Goal: Transaction & Acquisition: Purchase product/service

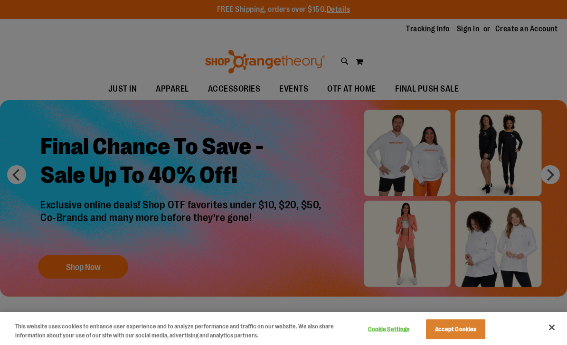
click at [459, 327] on button "Accept Cookies" at bounding box center [455, 329] width 59 height 20
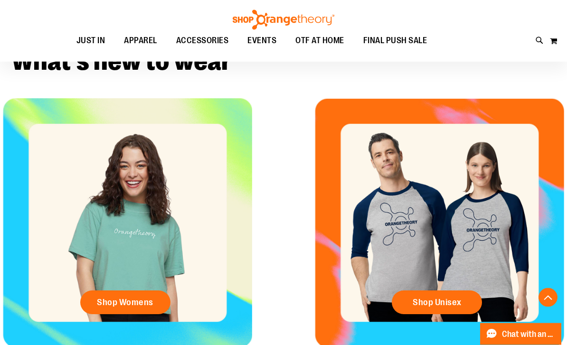
scroll to position [287, 0]
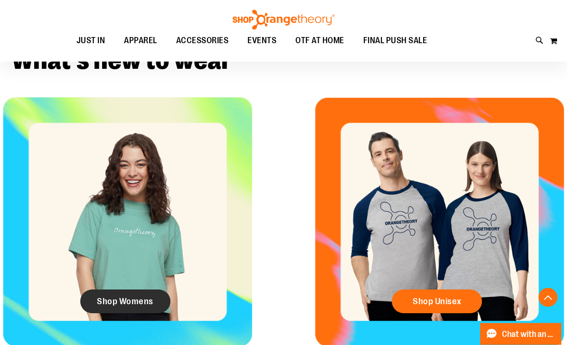
click at [130, 309] on link "Shop Womens" at bounding box center [125, 302] width 90 height 24
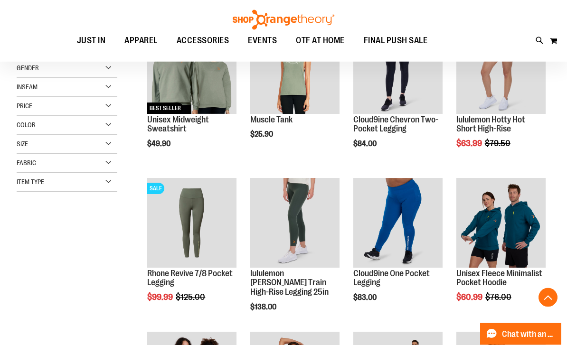
scroll to position [165, 0]
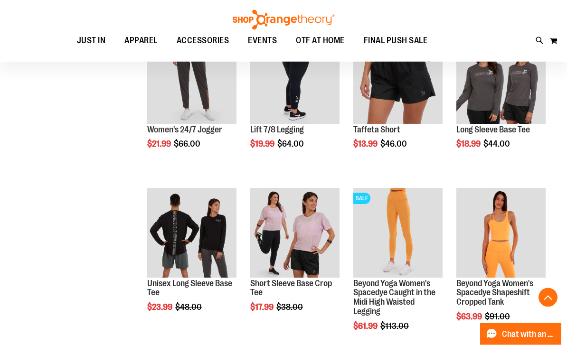
scroll to position [615, 0]
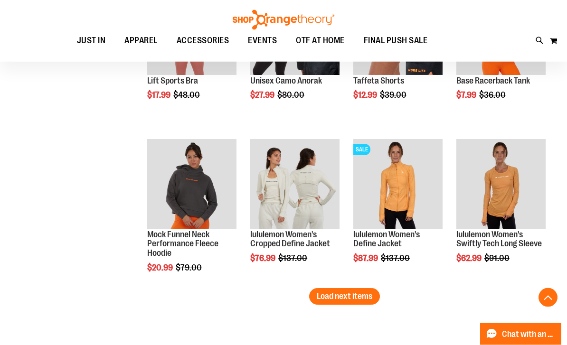
scroll to position [1279, 0]
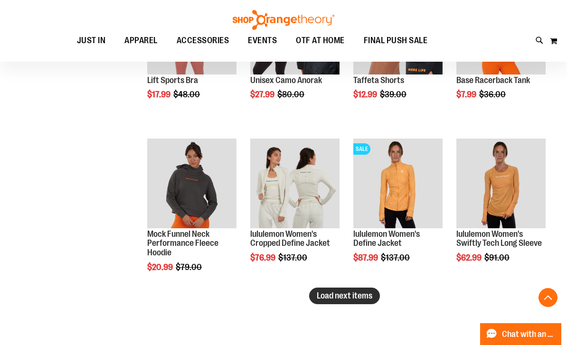
click at [344, 295] on span "Load next items" at bounding box center [344, 295] width 56 height 9
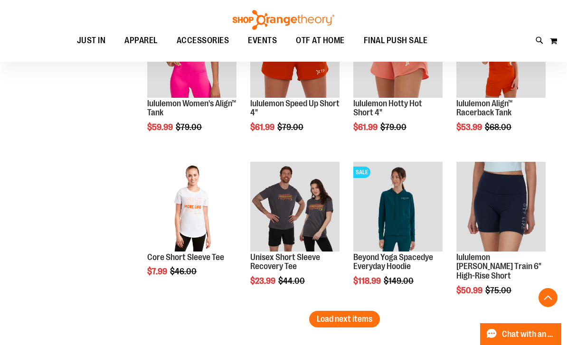
scroll to position [1718, 0]
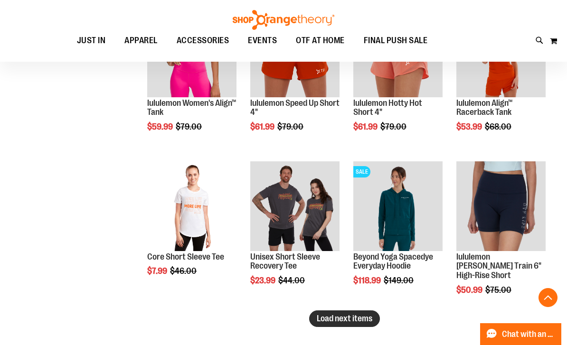
click at [360, 321] on span "Load next items" at bounding box center [344, 318] width 56 height 9
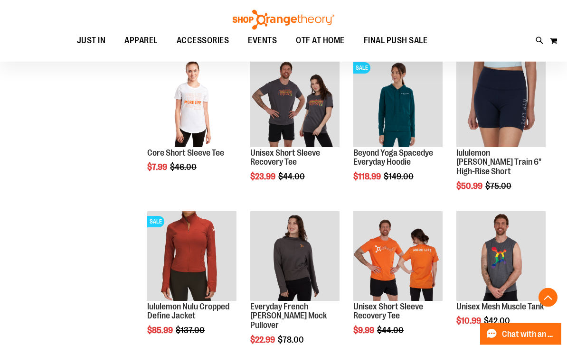
scroll to position [1823, 0]
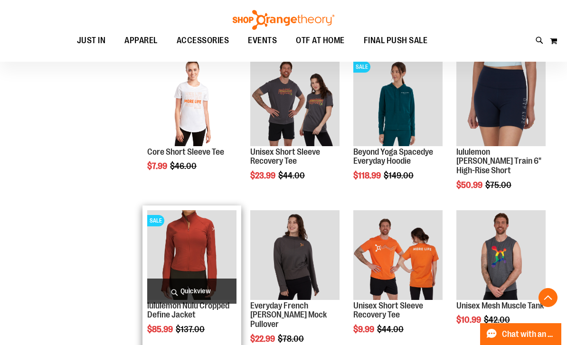
click at [195, 290] on span "Quickview" at bounding box center [191, 291] width 89 height 25
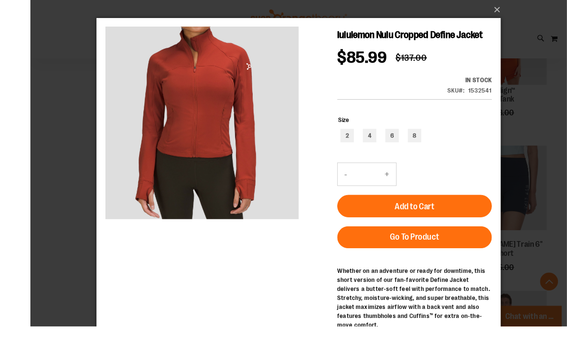
scroll to position [1754, 0]
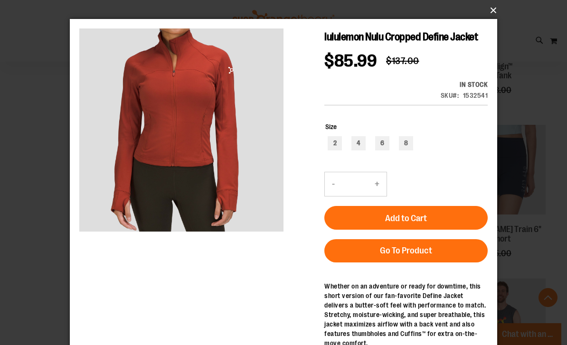
click at [495, 9] on button "×" at bounding box center [286, 10] width 427 height 21
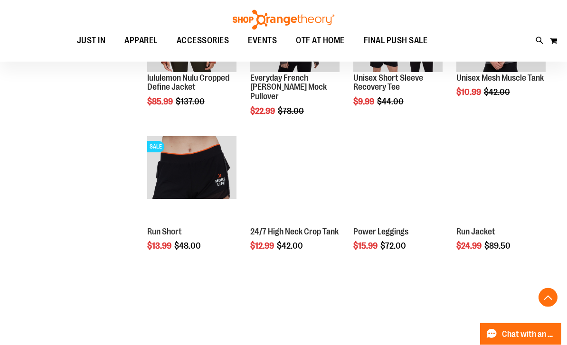
scroll to position [2050, 0]
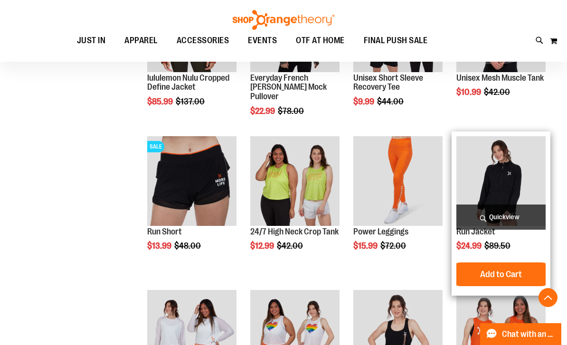
click at [498, 217] on span "Quickview" at bounding box center [500, 217] width 89 height 25
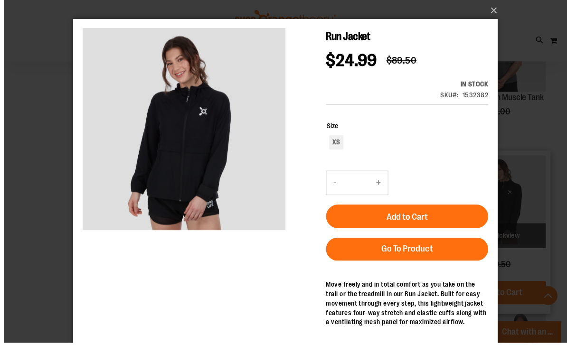
scroll to position [2034, 0]
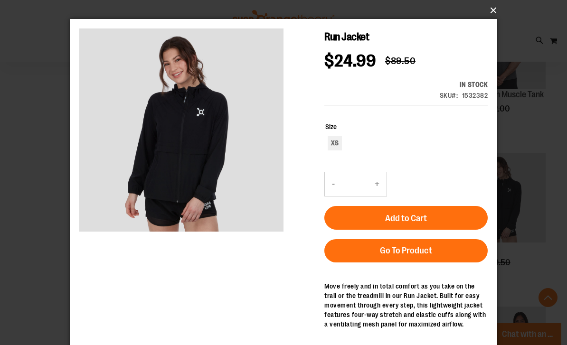
click at [493, 13] on button "×" at bounding box center [286, 10] width 427 height 21
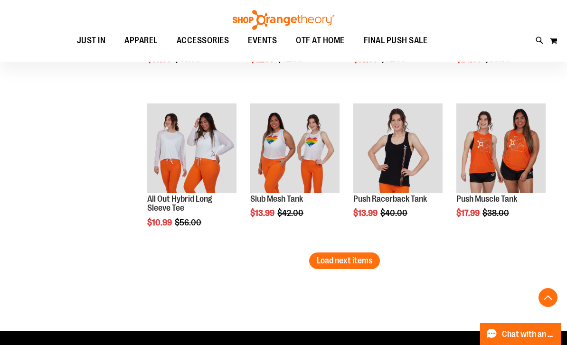
scroll to position [2238, 0]
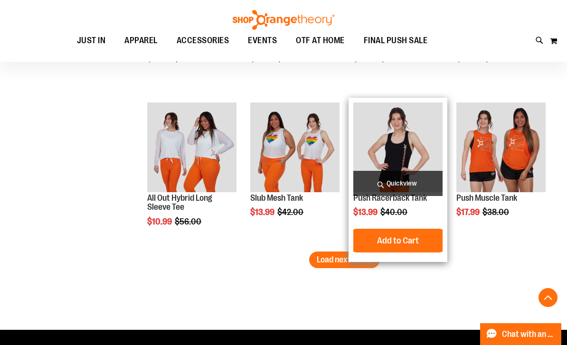
click at [413, 179] on span "Quickview" at bounding box center [397, 183] width 89 height 25
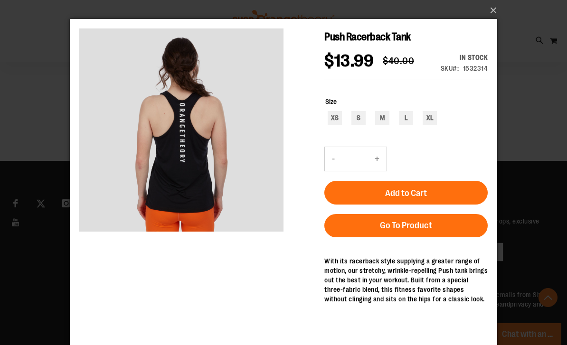
scroll to position [2395, 0]
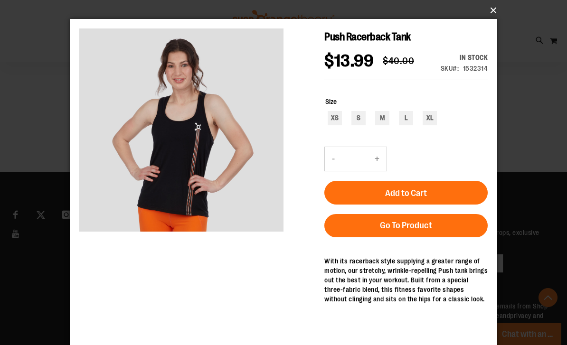
click at [493, 11] on button "×" at bounding box center [286, 10] width 427 height 21
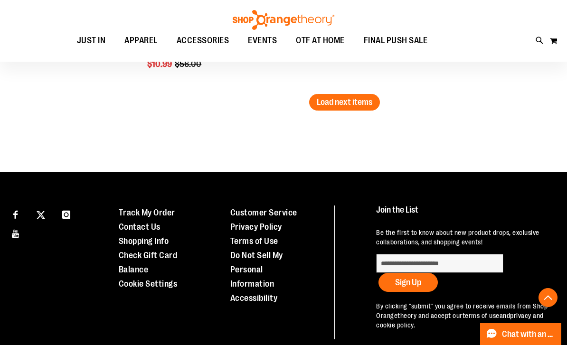
scroll to position [2238, 0]
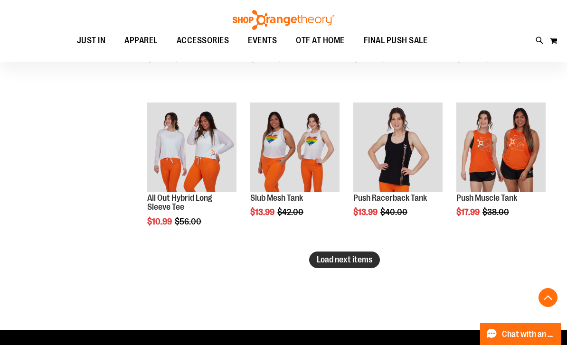
click at [353, 263] on span "Load next items" at bounding box center [344, 259] width 56 height 9
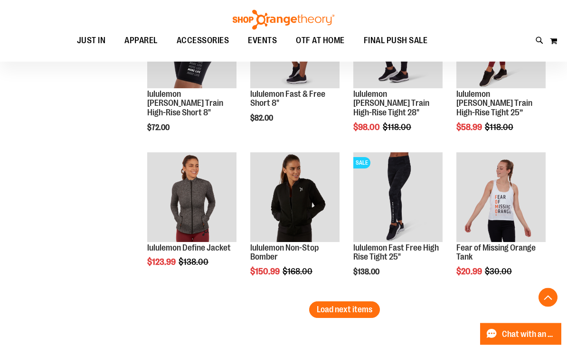
scroll to position [2649, 0]
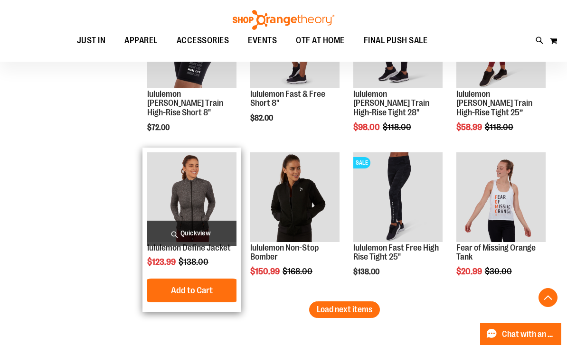
click at [206, 227] on span "Quickview" at bounding box center [191, 233] width 89 height 25
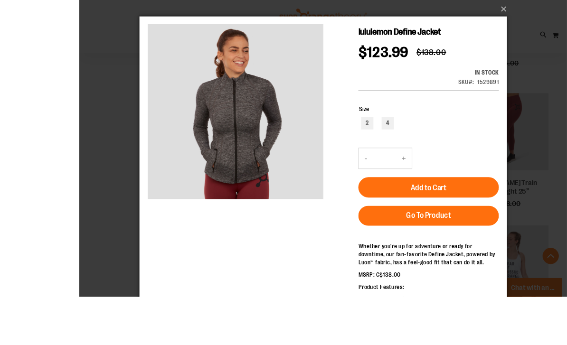
scroll to position [2633, 0]
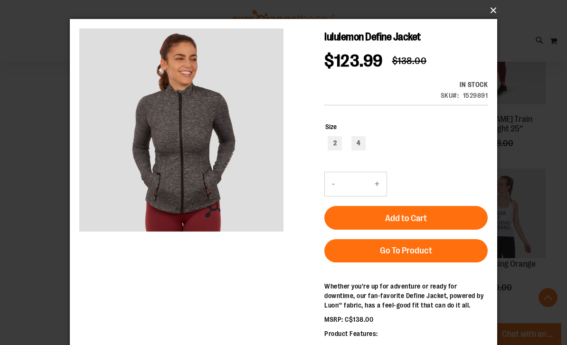
click at [499, 7] on button "×" at bounding box center [286, 10] width 427 height 21
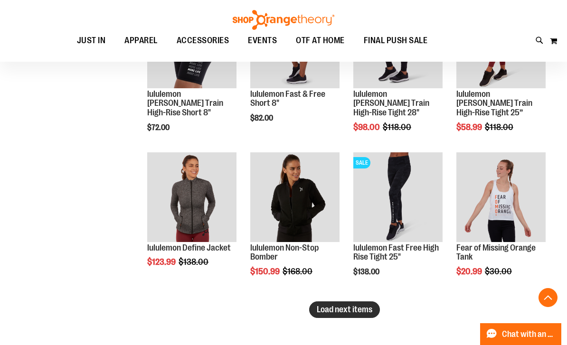
click at [351, 306] on span "Load next items" at bounding box center [344, 309] width 56 height 9
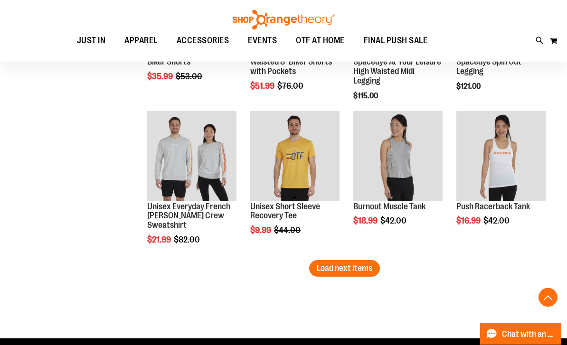
scroll to position [3152, 0]
click at [333, 267] on span "Load next items" at bounding box center [344, 267] width 56 height 9
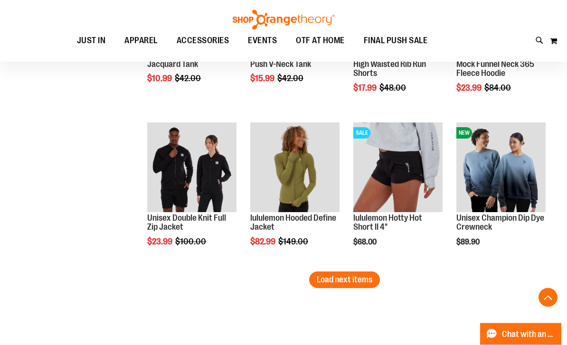
scroll to position [3602, 0]
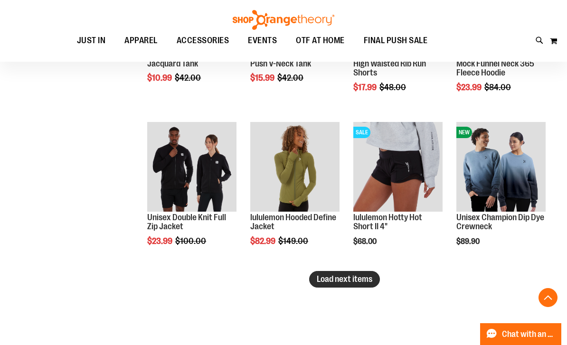
click at [352, 282] on span "Load next items" at bounding box center [344, 278] width 56 height 9
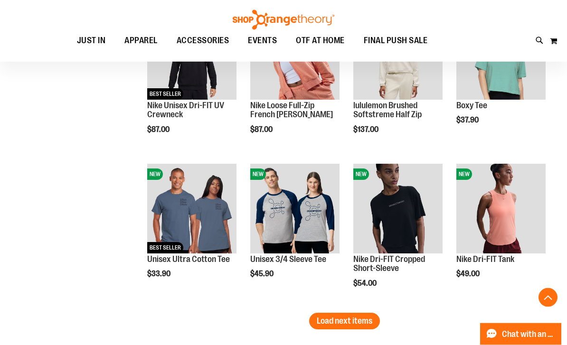
scroll to position [4022, 0]
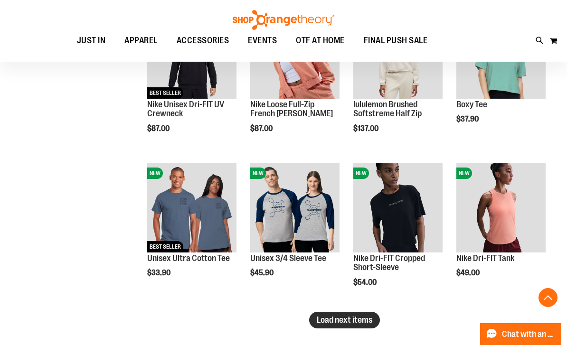
click at [343, 325] on span "Load next items" at bounding box center [344, 319] width 56 height 9
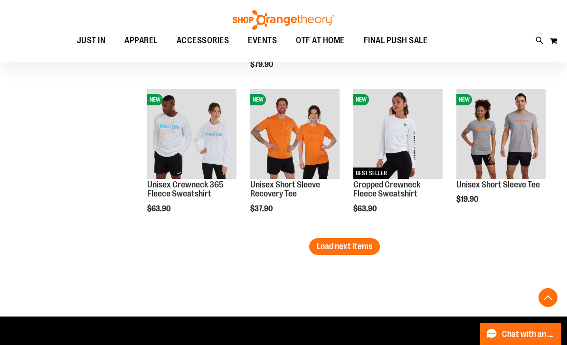
scroll to position [4559, 0]
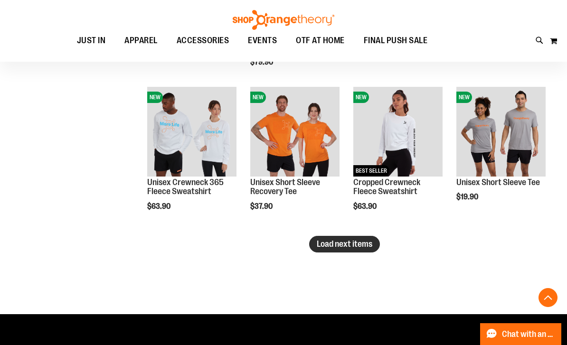
click at [331, 248] on span "Load next items" at bounding box center [344, 243] width 56 height 9
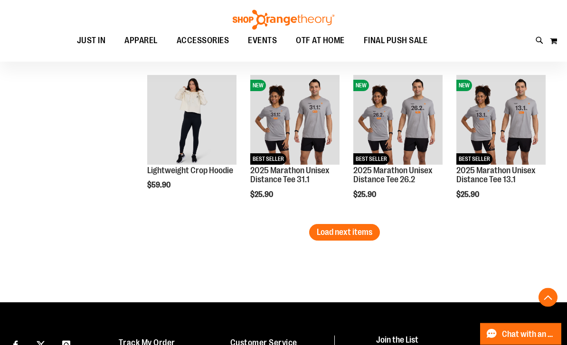
scroll to position [5032, 0]
click at [331, 236] on span "Load next items" at bounding box center [344, 231] width 56 height 9
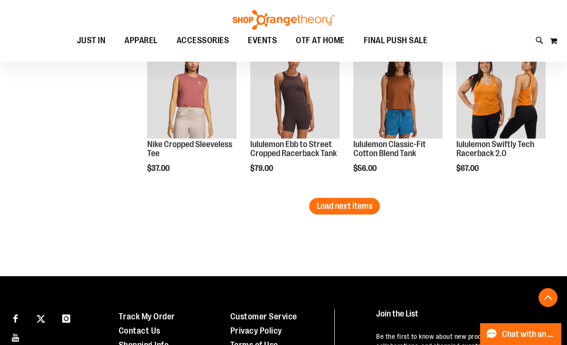
scroll to position [5523, 0]
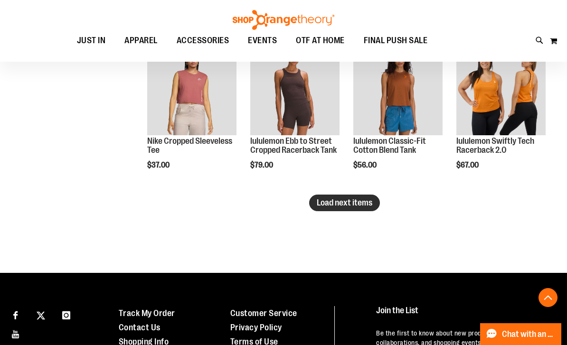
click at [351, 205] on span "Load next items" at bounding box center [344, 202] width 56 height 9
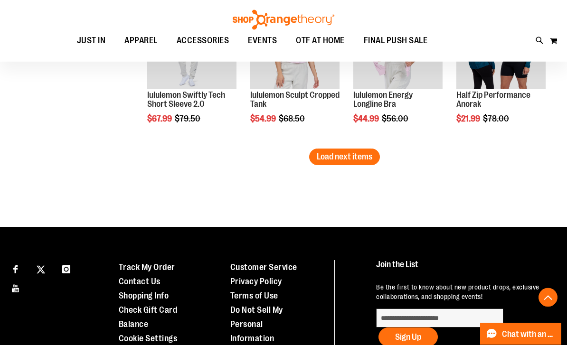
scroll to position [6030, 0]
click at [353, 160] on span "Load next items" at bounding box center [344, 156] width 56 height 9
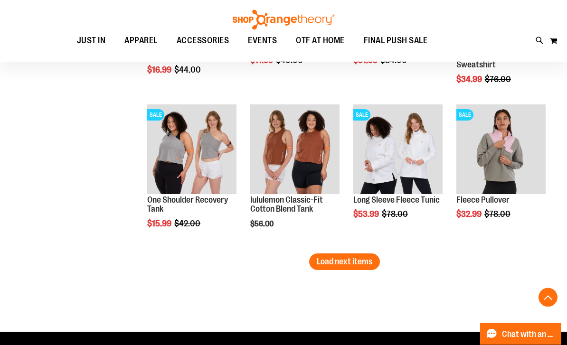
scroll to position [6398, 0]
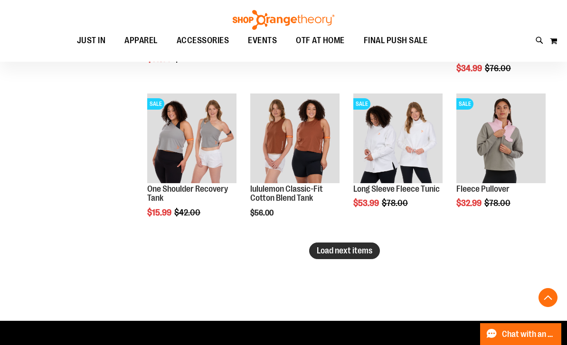
click at [333, 254] on span "Load next items" at bounding box center [344, 250] width 56 height 9
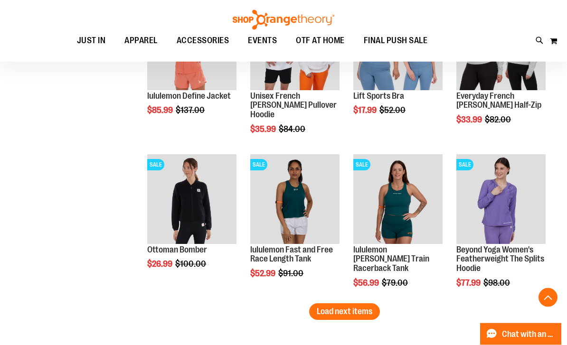
scroll to position [6799, 0]
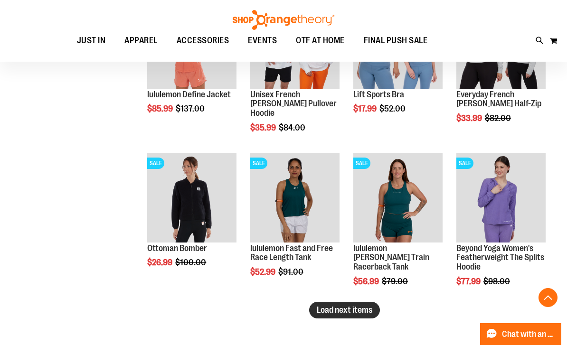
click at [346, 313] on span "Load next items" at bounding box center [344, 309] width 56 height 9
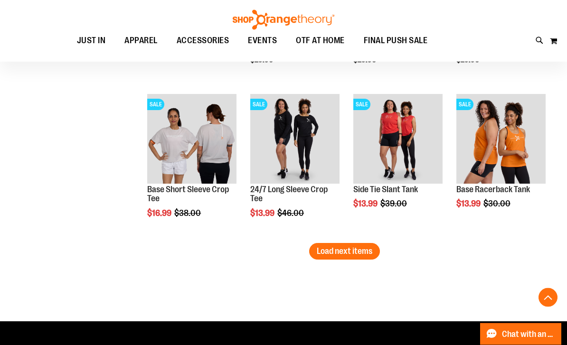
scroll to position [7319, 0]
click at [334, 254] on span "Load next items" at bounding box center [344, 250] width 56 height 9
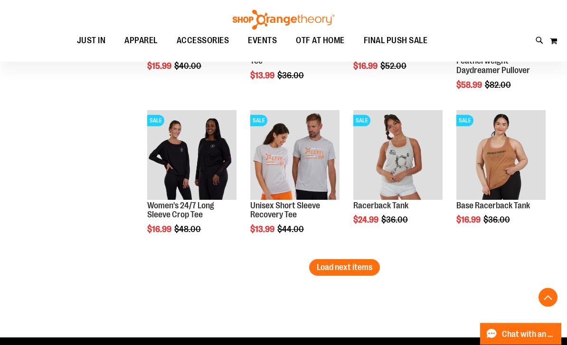
scroll to position [7765, 0]
click at [328, 272] on span "Load next items" at bounding box center [344, 266] width 56 height 9
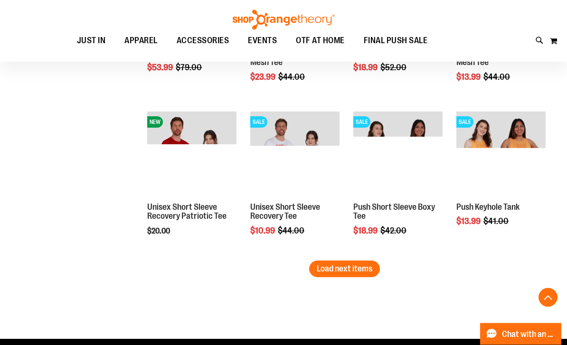
scroll to position [8224, 0]
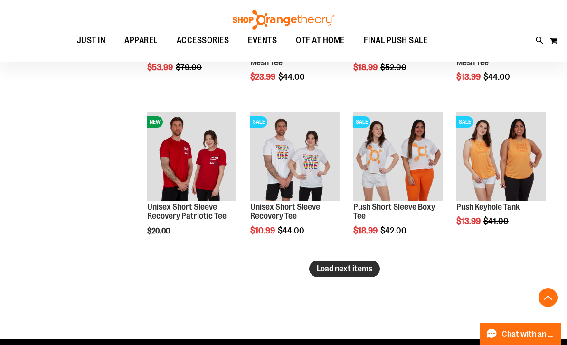
click at [350, 269] on span "Load next items" at bounding box center [344, 268] width 56 height 9
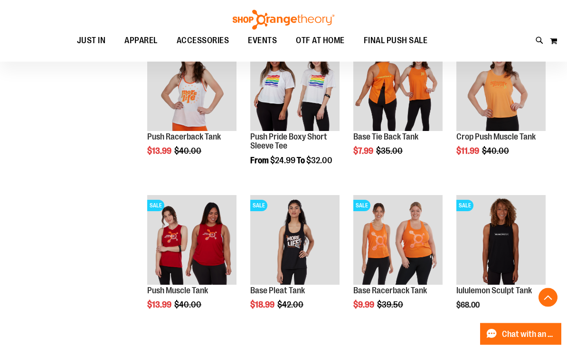
scroll to position [8448, 0]
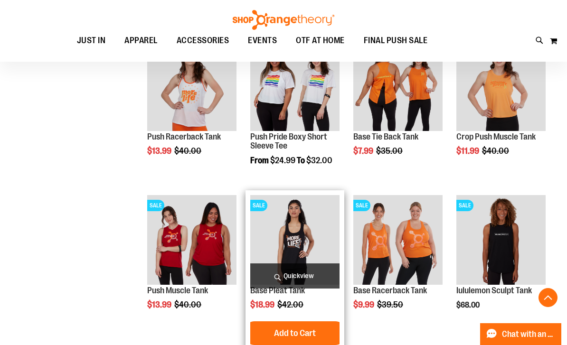
click at [302, 273] on span "Quickview" at bounding box center [294, 275] width 89 height 25
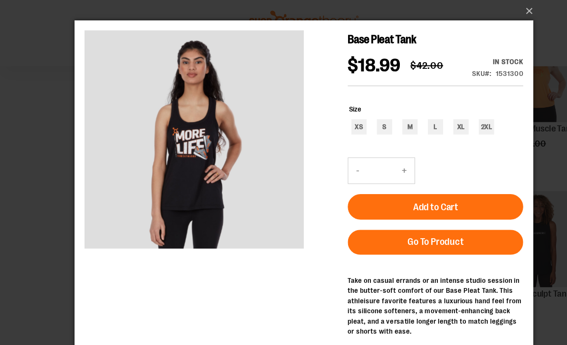
scroll to position [8473, 0]
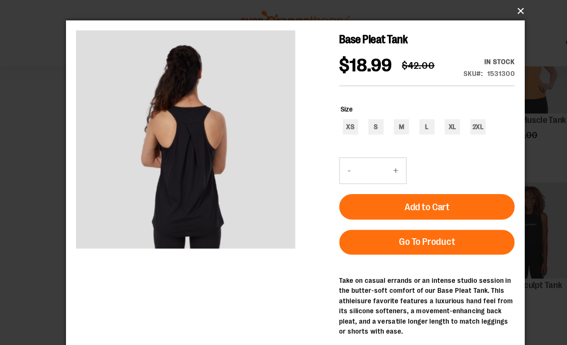
click at [488, 9] on button "×" at bounding box center [286, 10] width 427 height 21
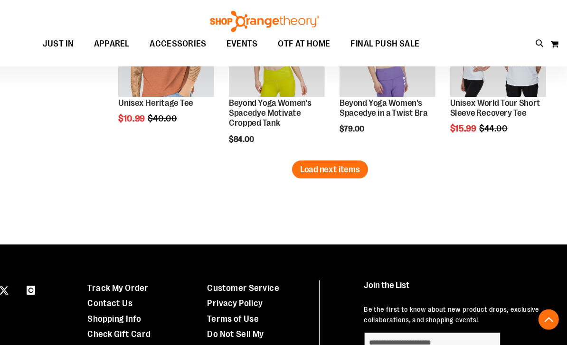
scroll to position [8797, 0]
click at [316, 155] on span "Load next items" at bounding box center [344, 157] width 56 height 9
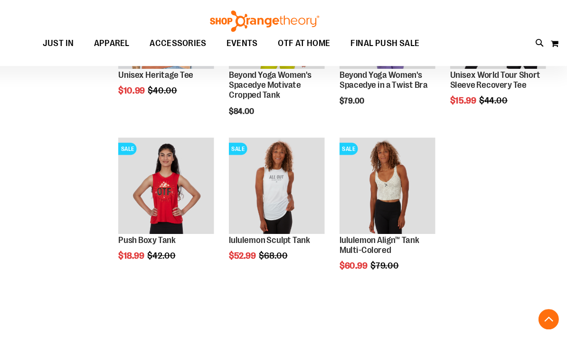
scroll to position [8823, 0]
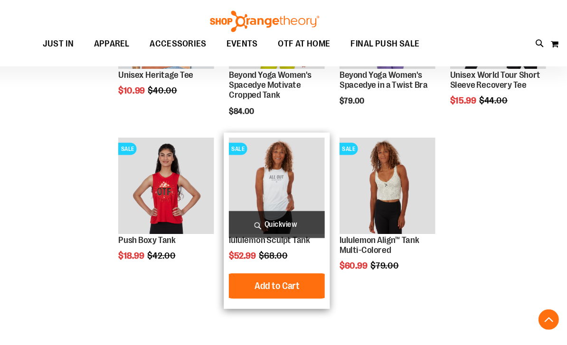
click at [272, 207] on span "Quickview" at bounding box center [294, 208] width 89 height 25
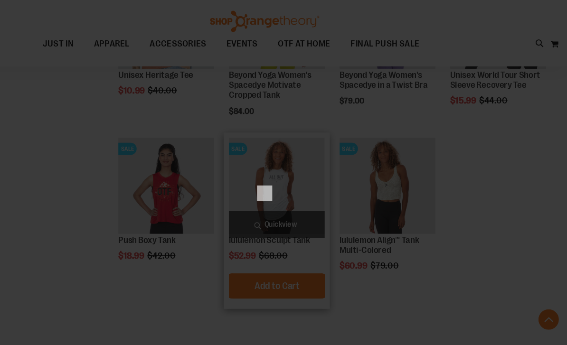
scroll to position [0, 0]
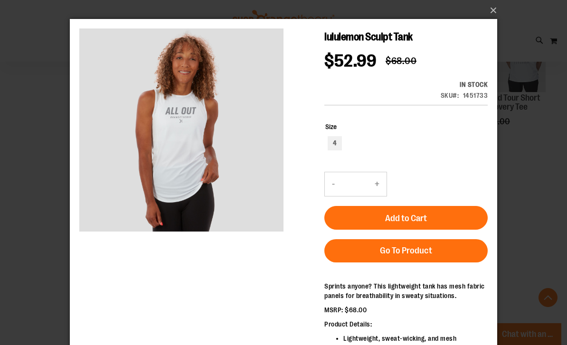
scroll to position [8794, 0]
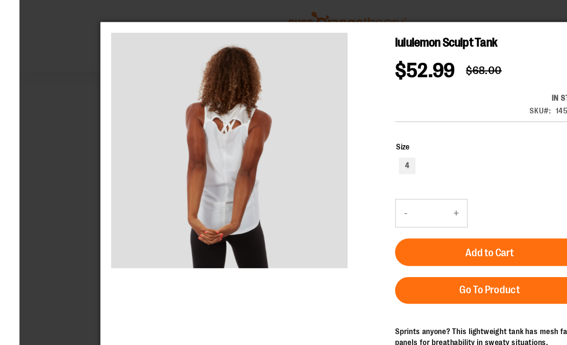
scroll to position [8780, 0]
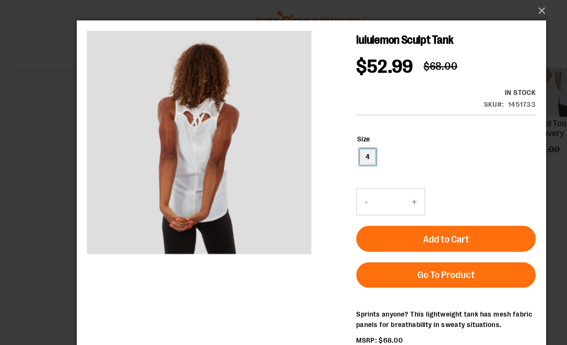
click at [343, 140] on div "4" at bounding box center [341, 145] width 14 height 14
type input "***"
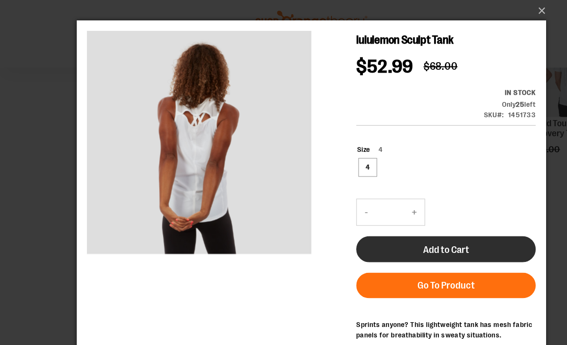
click at [428, 225] on span "Add to Cart" at bounding box center [412, 229] width 42 height 10
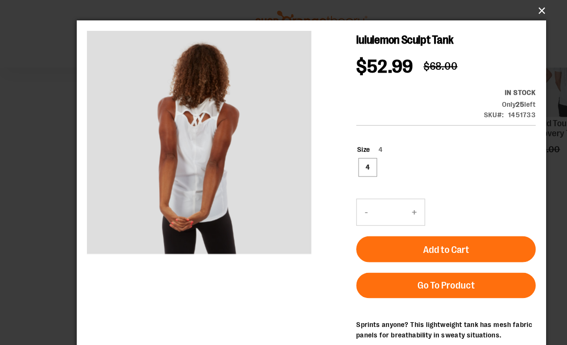
click at [494, 7] on button "×" at bounding box center [286, 10] width 427 height 21
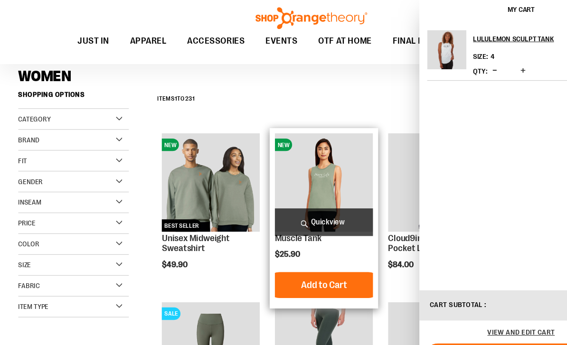
scroll to position [64, 0]
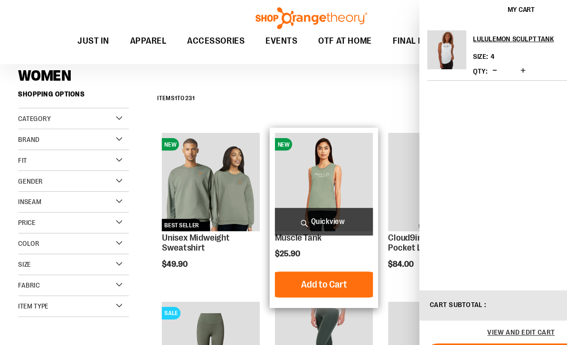
click at [309, 203] on span "Quickview" at bounding box center [294, 205] width 89 height 25
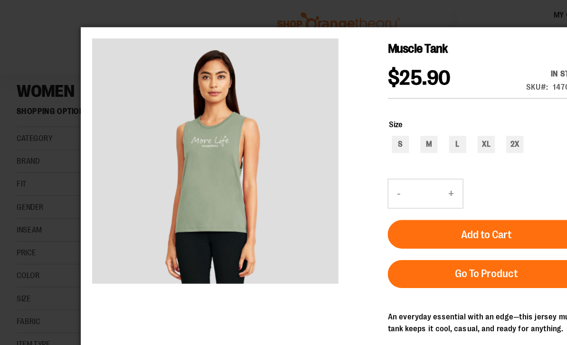
scroll to position [55, 0]
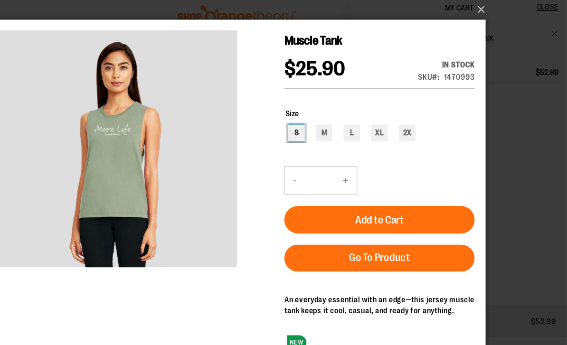
click at [250, 112] on div "S" at bounding box center [253, 116] width 14 height 14
type input "***"
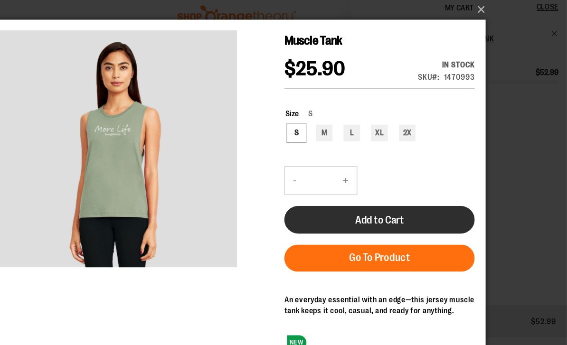
click at [330, 189] on span "Add to Cart" at bounding box center [324, 191] width 42 height 10
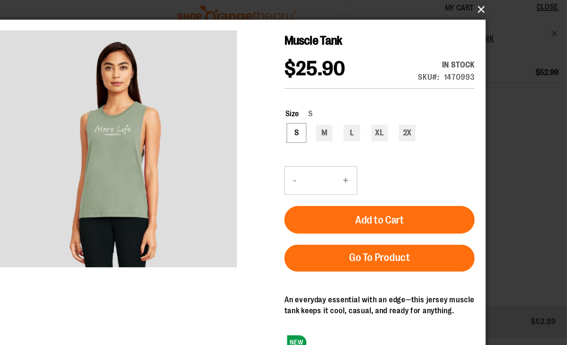
click at [415, 8] on button "×" at bounding box center [286, 13] width 427 height 21
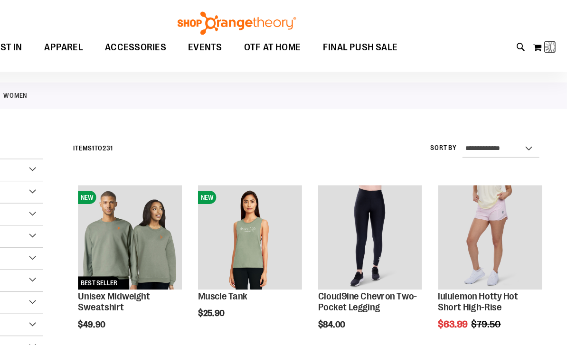
click at [409, 43] on div "Toggle Nav Search Popular Suggestions Advanced Search" at bounding box center [283, 31] width 567 height 62
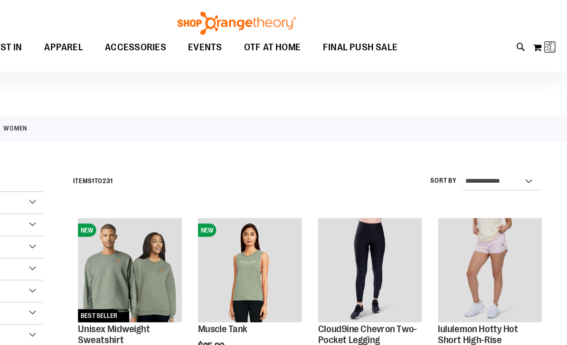
scroll to position [0, 0]
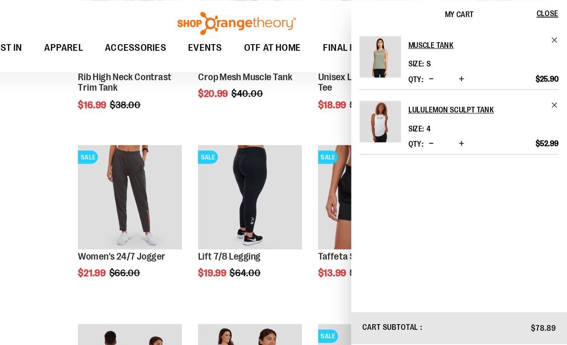
scroll to position [524, 0]
click at [540, 11] on span "Close" at bounding box center [549, 12] width 19 height 8
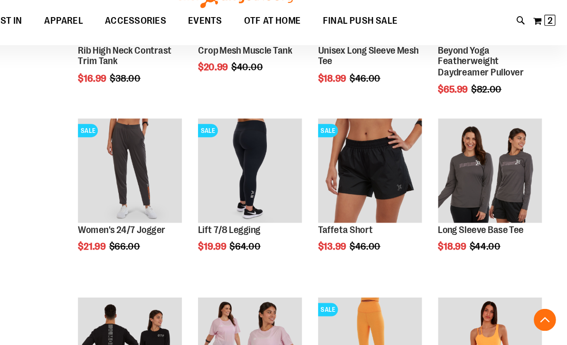
scroll to position [526, 0]
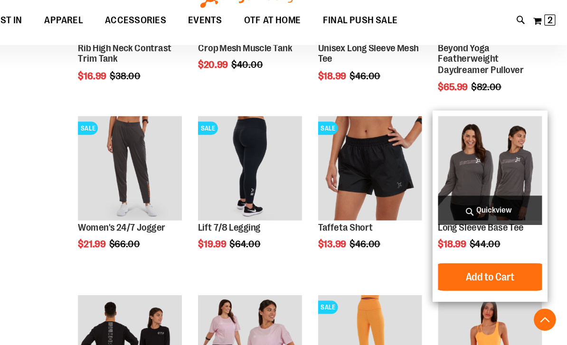
click at [456, 141] on img "product" at bounding box center [500, 167] width 89 height 89
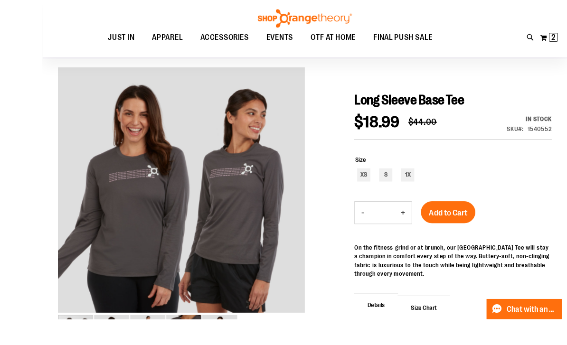
scroll to position [91, 0]
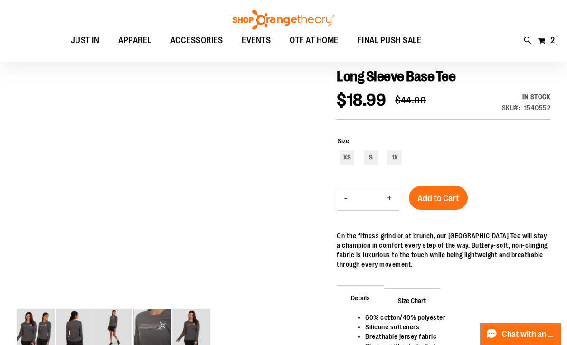
click at [156, 332] on img "image 4 of 5" at bounding box center [152, 328] width 38 height 38
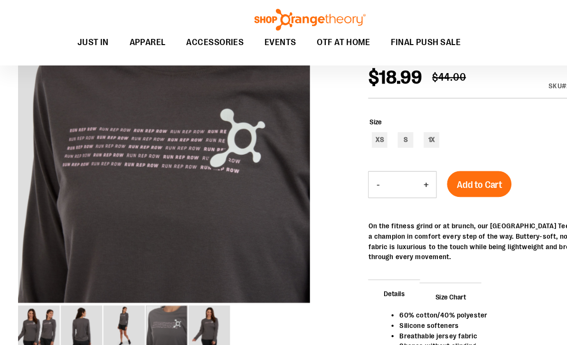
scroll to position [121, 0]
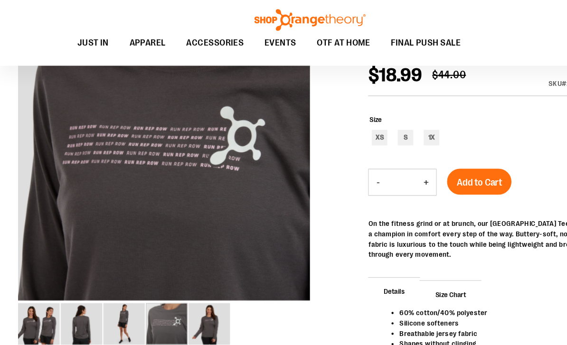
click at [79, 297] on img "image 2 of 5" at bounding box center [75, 298] width 38 height 38
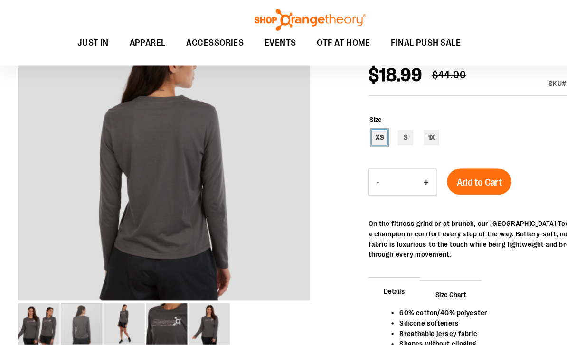
click at [349, 125] on div "XS" at bounding box center [347, 128] width 14 height 14
type input "***"
click at [447, 165] on span "Add to Cart" at bounding box center [438, 168] width 42 height 10
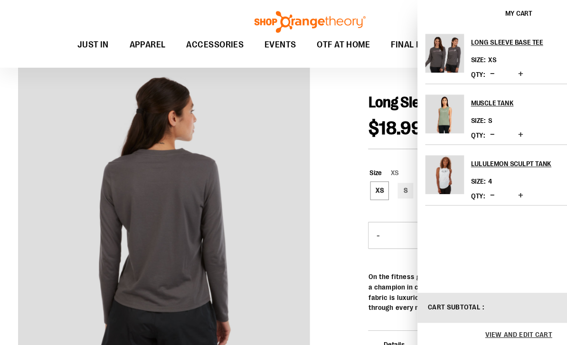
scroll to position [71, 0]
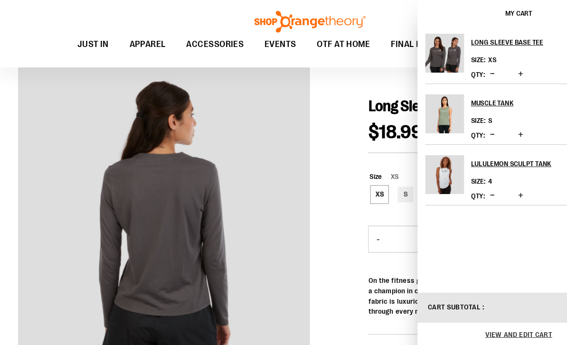
click at [309, 163] on div at bounding box center [283, 250] width 533 height 376
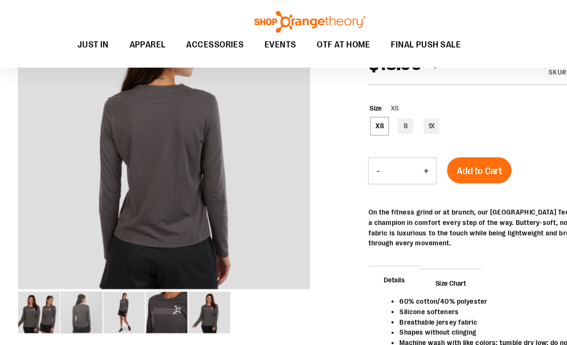
scroll to position [124, 0]
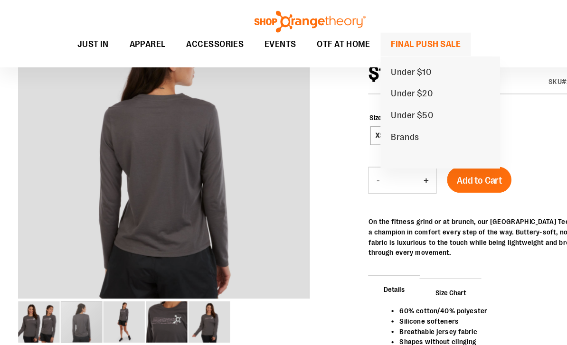
click at [400, 40] on span "FINAL PUSH SALE" at bounding box center [389, 40] width 64 height 21
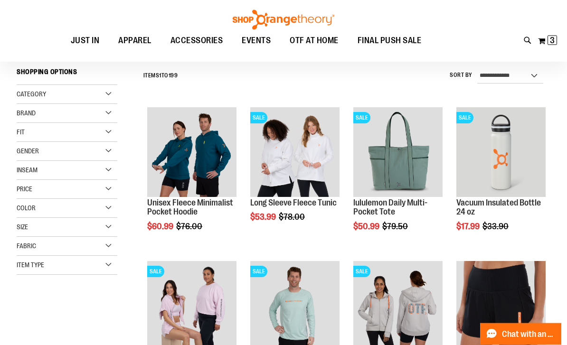
scroll to position [83, 0]
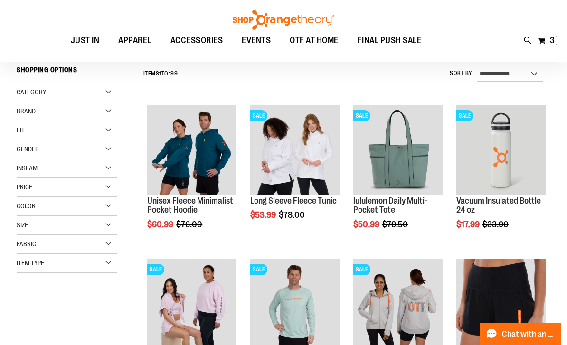
click at [475, 36] on div "Toggle Nav Search Popular Suggestions Advanced Search" at bounding box center [283, 31] width 567 height 62
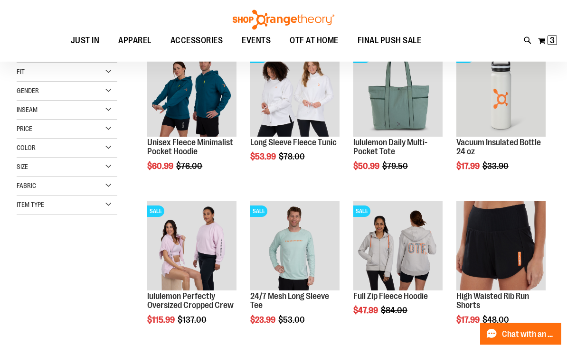
scroll to position [144, 0]
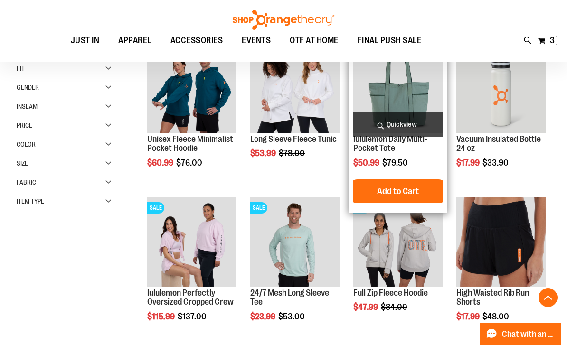
click at [416, 124] on span "Quickview" at bounding box center [397, 124] width 89 height 25
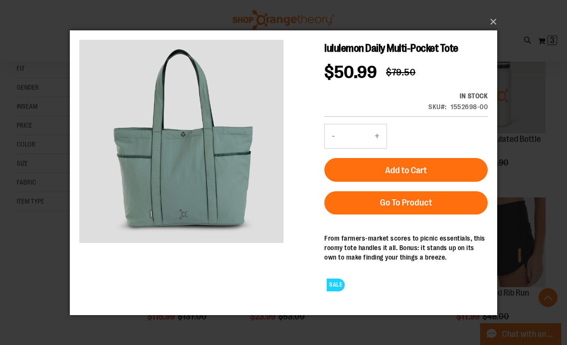
scroll to position [159, 0]
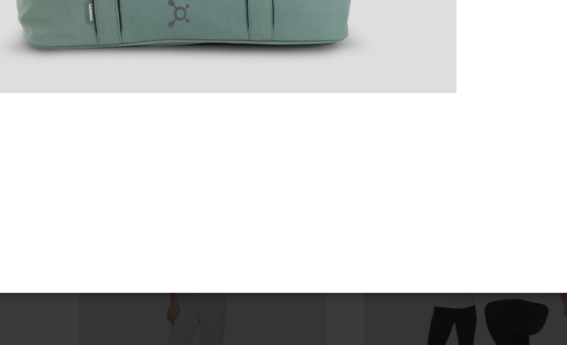
scroll to position [220, 0]
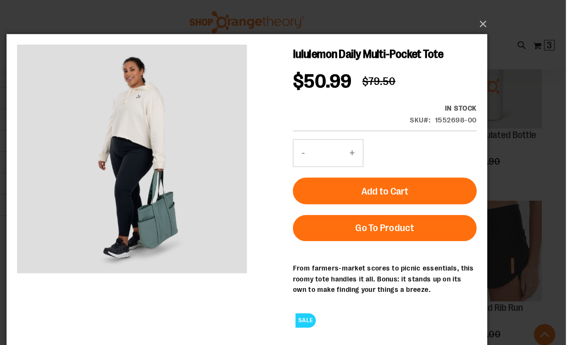
scroll to position [161, 0]
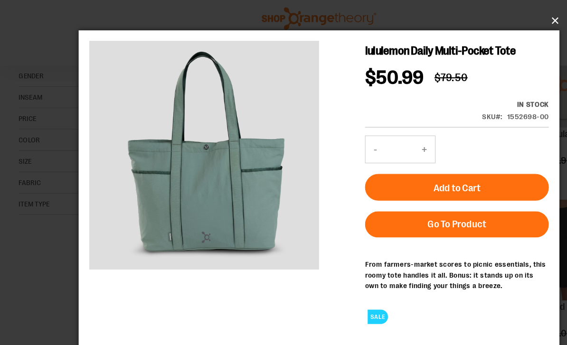
click at [496, 11] on button "×" at bounding box center [286, 21] width 427 height 21
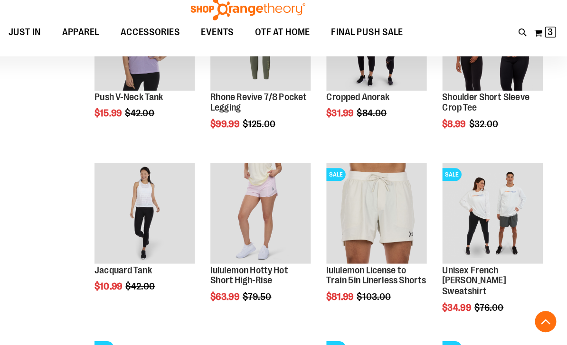
scroll to position [647, 0]
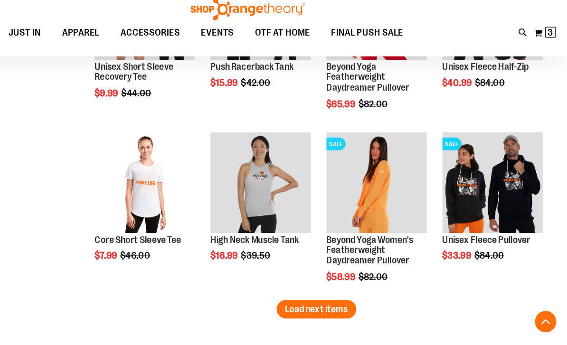
scroll to position [1290, 0]
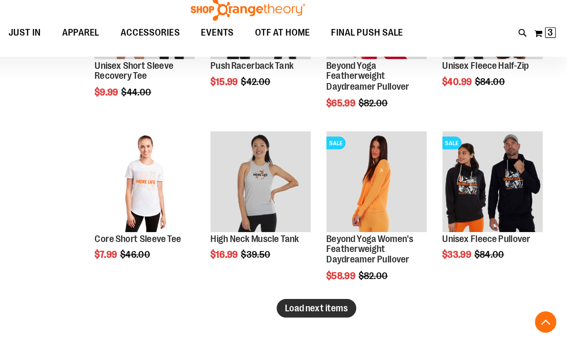
click at [316, 280] on span "Load next items" at bounding box center [344, 284] width 56 height 9
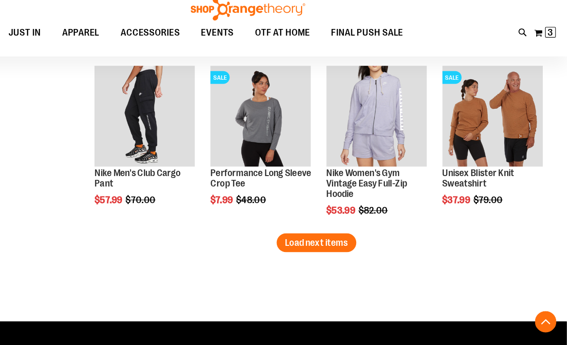
scroll to position [1810, 0]
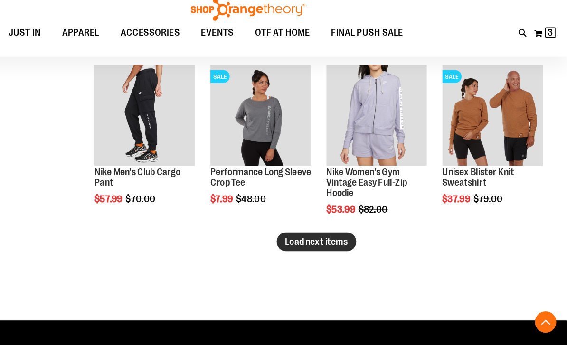
click at [316, 221] on span "Load next items" at bounding box center [344, 225] width 56 height 9
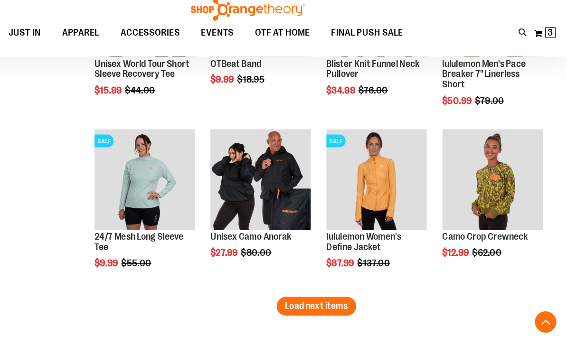
scroll to position [2214, 0]
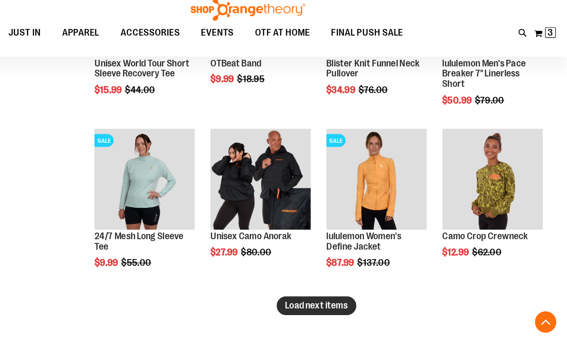
click at [316, 278] on span "Load next items" at bounding box center [344, 282] width 56 height 9
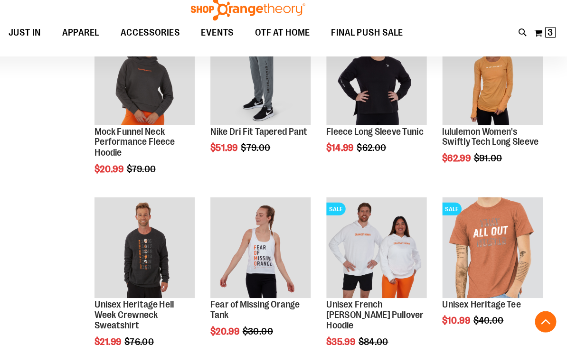
scroll to position [2461, 0]
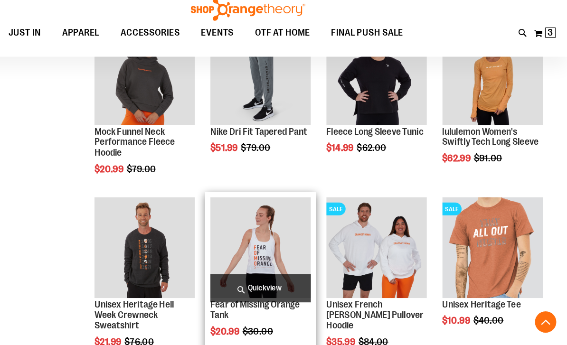
click at [250, 256] on span "Quickview" at bounding box center [294, 267] width 89 height 25
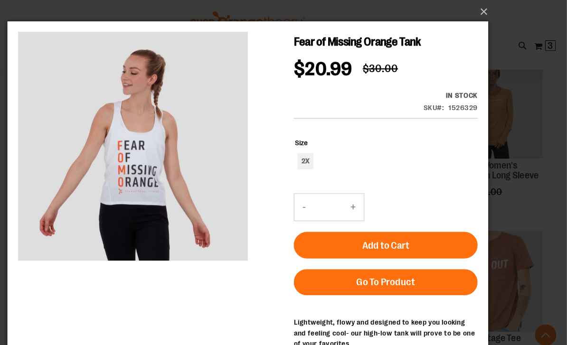
scroll to position [2442, 0]
click at [433, 9] on button "×" at bounding box center [286, 10] width 427 height 21
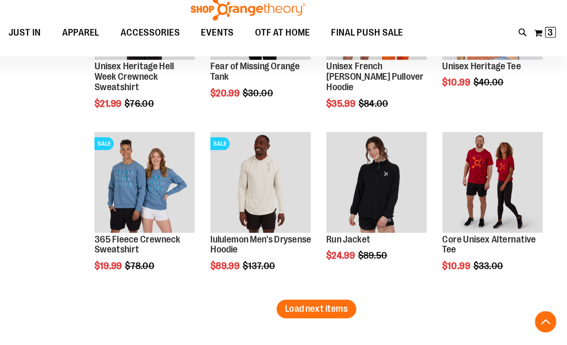
scroll to position [2676, 0]
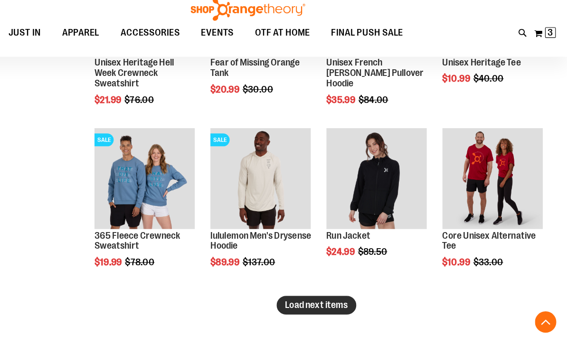
click at [316, 278] on span "Load next items" at bounding box center [344, 282] width 56 height 9
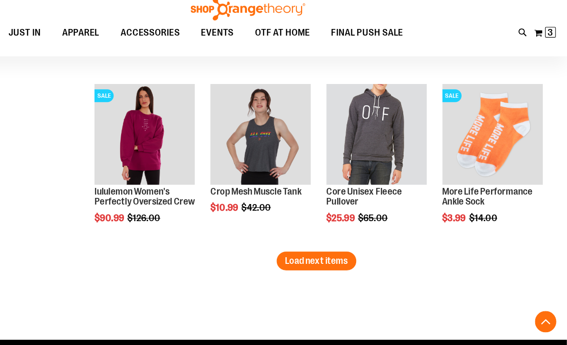
scroll to position [3177, 0]
click at [316, 238] on span "Load next items" at bounding box center [344, 242] width 56 height 9
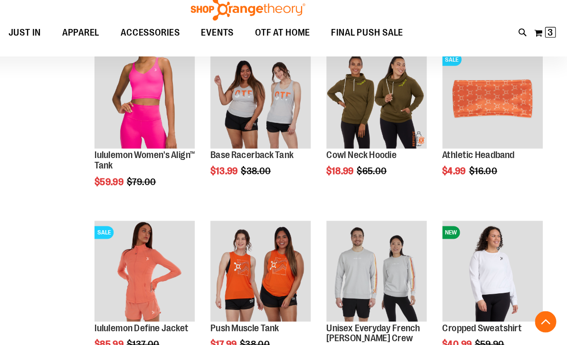
scroll to position [3363, 0]
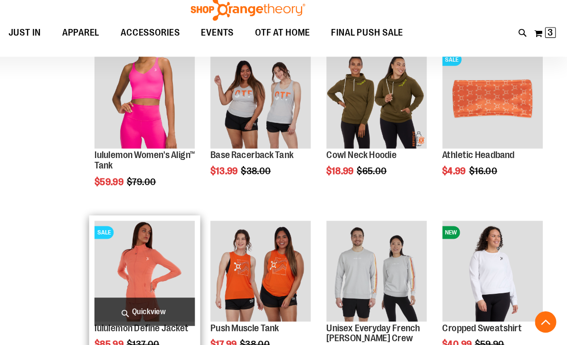
click at [147, 276] on span "Quickview" at bounding box center [191, 288] width 89 height 25
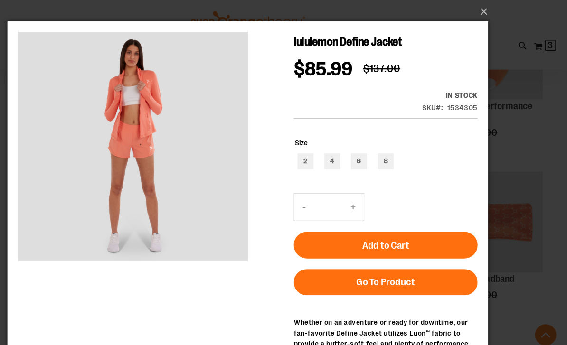
scroll to position [3263, 0]
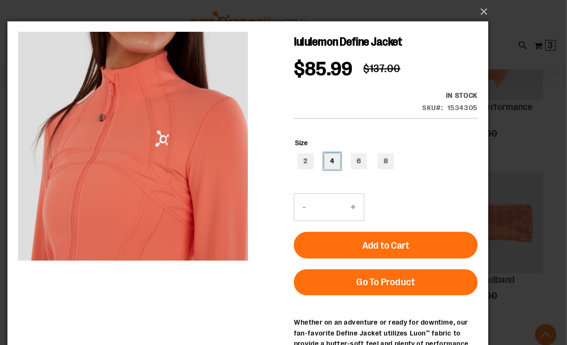
click at [297, 146] on div "4" at bounding box center [295, 145] width 14 height 14
type input "***"
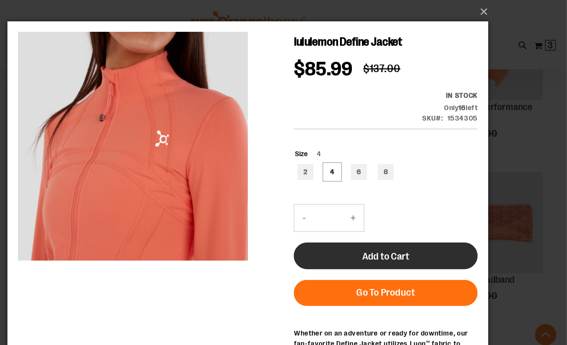
click at [359, 229] on span "Add to Cart" at bounding box center [343, 229] width 42 height 10
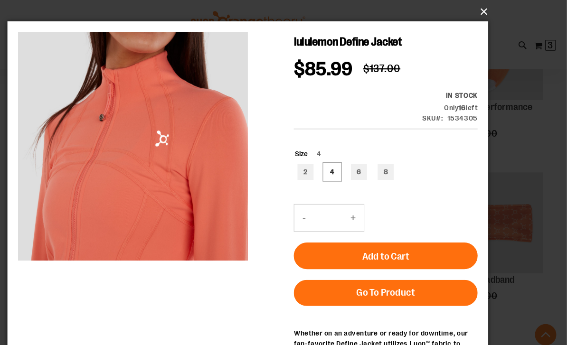
click at [430, 9] on button "×" at bounding box center [286, 10] width 427 height 21
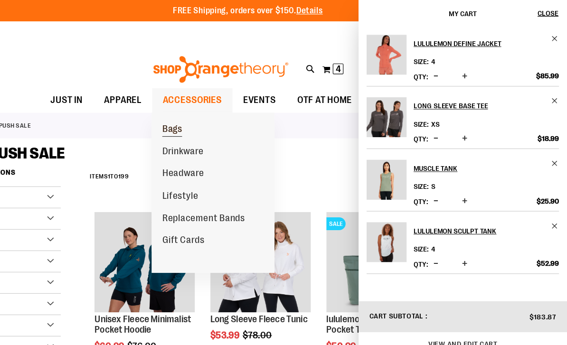
click at [207, 113] on span "Bags" at bounding box center [216, 116] width 18 height 12
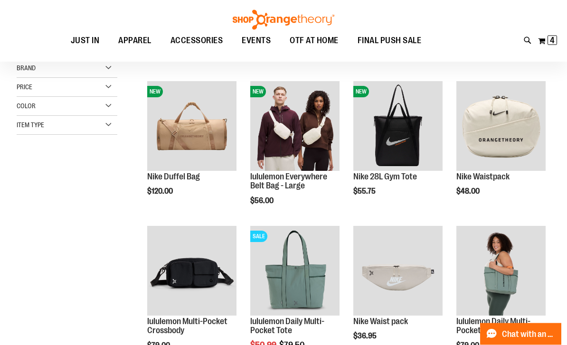
scroll to position [107, 0]
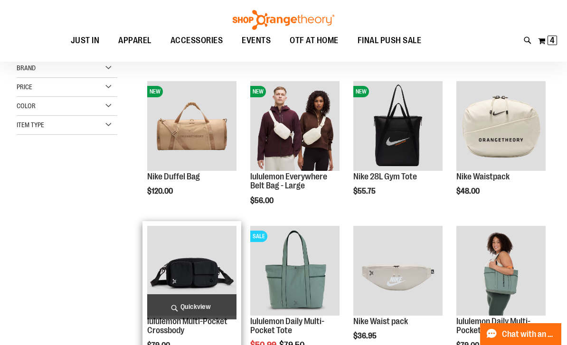
click at [195, 307] on span "Quickview" at bounding box center [191, 306] width 89 height 25
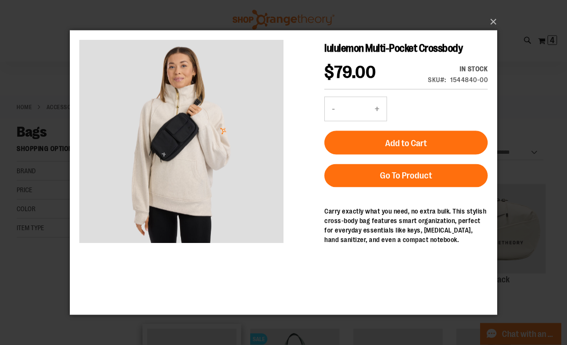
scroll to position [0, 0]
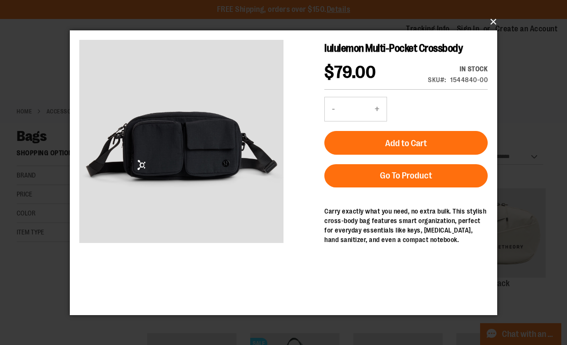
click at [493, 23] on button "×" at bounding box center [286, 21] width 427 height 21
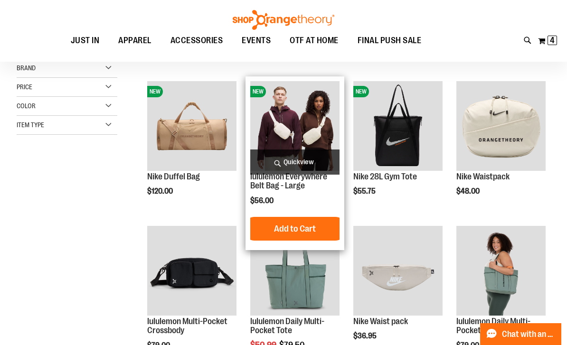
click at [297, 169] on span "Quickview" at bounding box center [294, 161] width 89 height 25
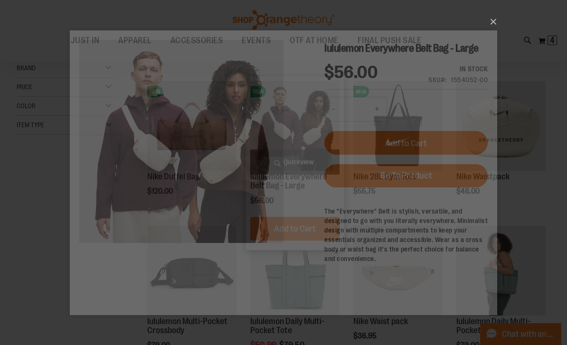
scroll to position [0, 0]
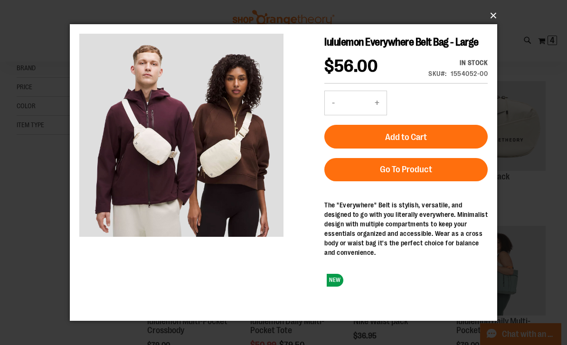
click at [492, 15] on button "×" at bounding box center [286, 15] width 427 height 21
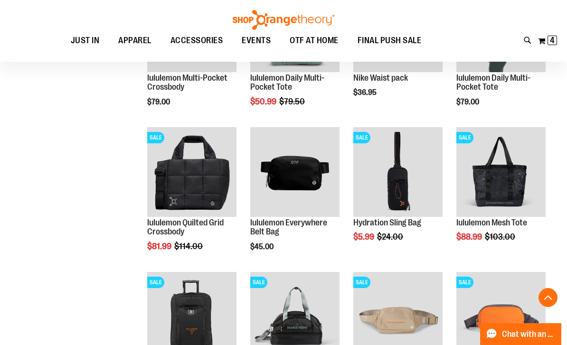
scroll to position [346, 0]
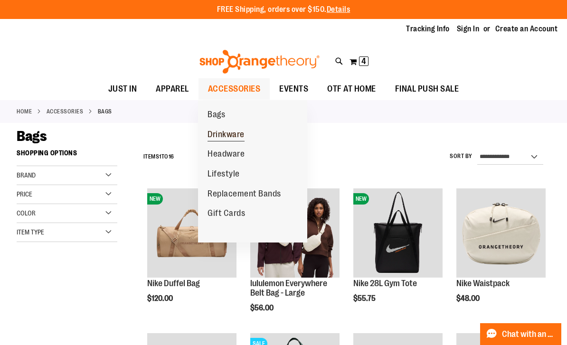
click at [232, 133] on span "Drinkware" at bounding box center [225, 136] width 37 height 12
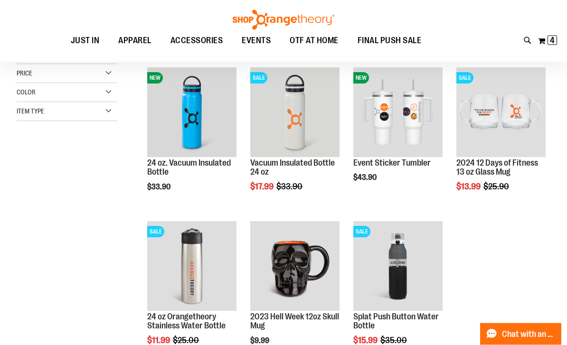
scroll to position [25, 0]
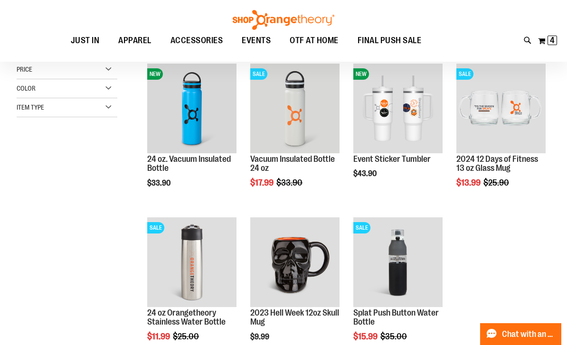
click at [490, 232] on ol "NEW 24 oz. Vacuum Insulated Bottle $33.90 [GEOGRAPHIC_DATA]" at bounding box center [344, 212] width 411 height 307
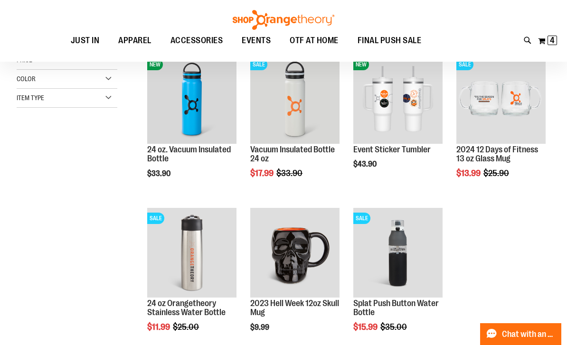
scroll to position [0, 0]
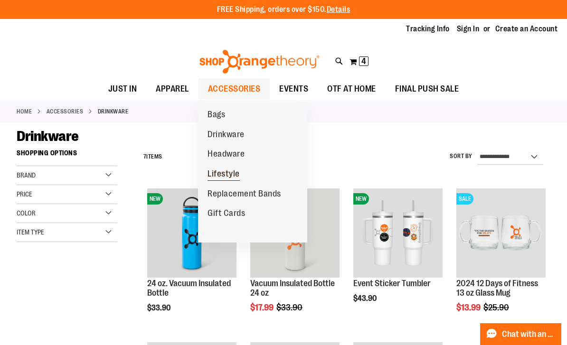
click at [225, 171] on span "Lifestyle" at bounding box center [223, 175] width 32 height 12
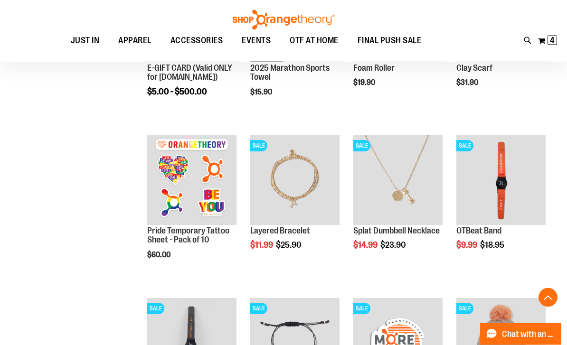
scroll to position [217, 0]
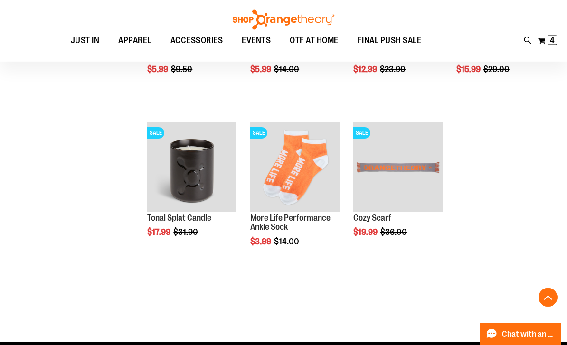
scroll to position [717, 0]
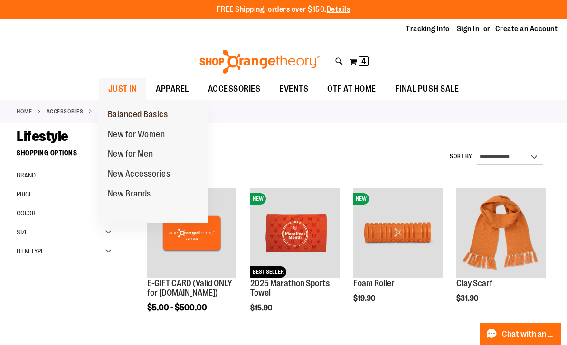
click at [139, 112] on span "Balanced Basics" at bounding box center [138, 116] width 60 height 12
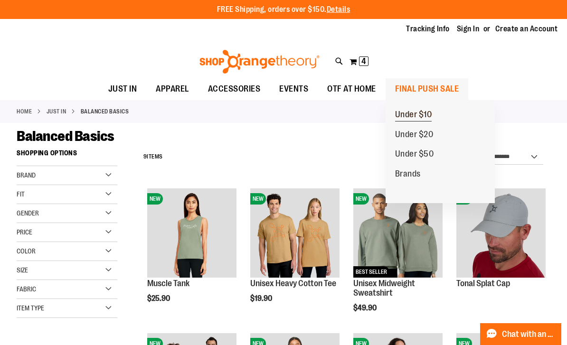
click at [419, 115] on span "Under $10" at bounding box center [413, 116] width 37 height 12
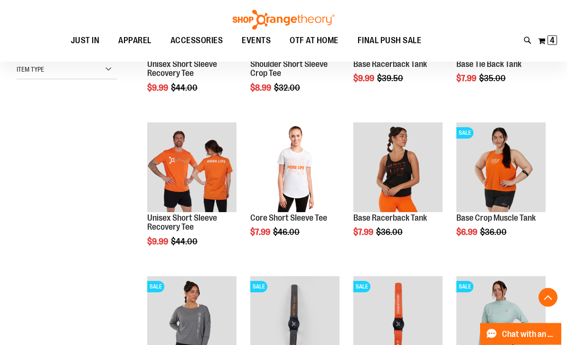
scroll to position [221, 0]
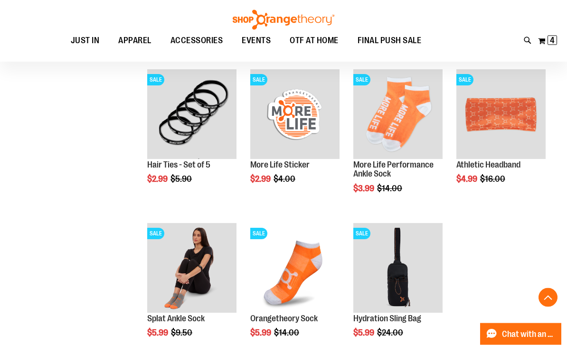
scroll to position [580, 0]
